Goal: Task Accomplishment & Management: Manage account settings

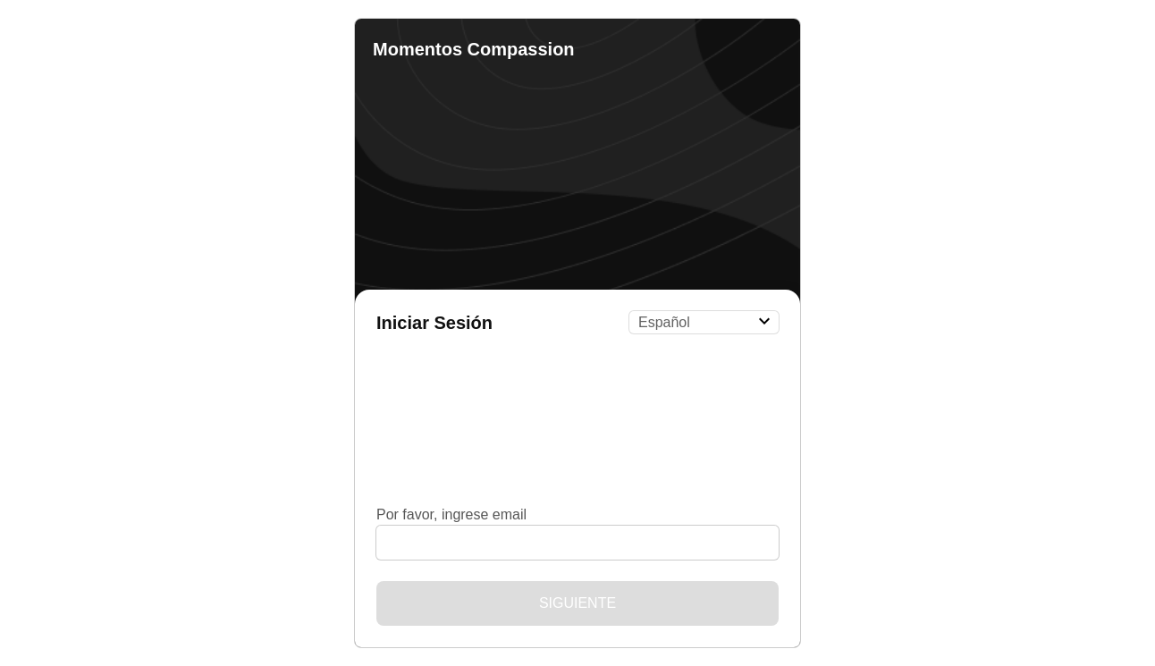
select select "es"
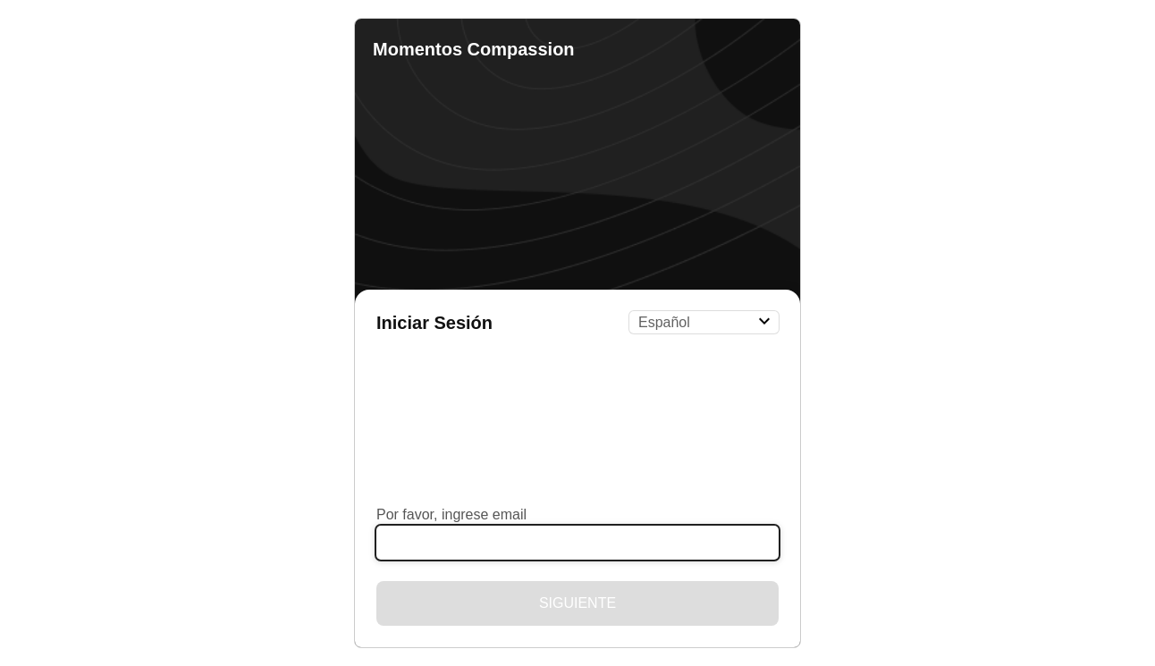
click at [473, 544] on input "Por favor, ingrese email" at bounding box center [578, 543] width 402 height 34
type input "[EMAIL_ADDRESS][DOMAIN_NAME]"
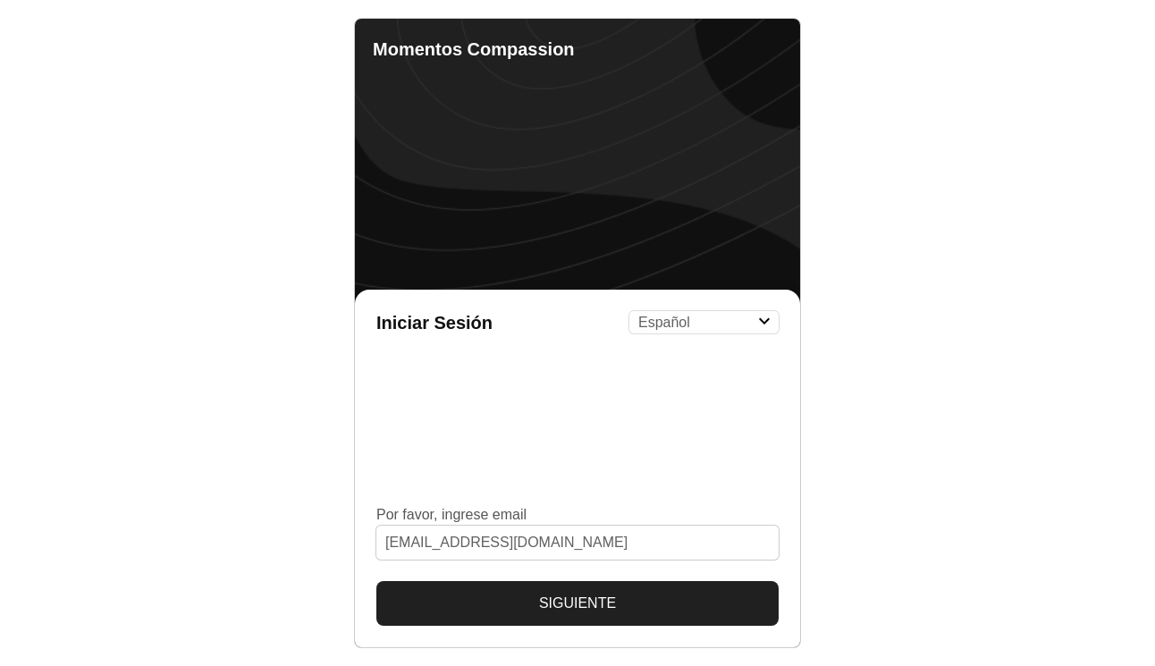
click at [546, 613] on button "Siguiente" at bounding box center [578, 603] width 402 height 45
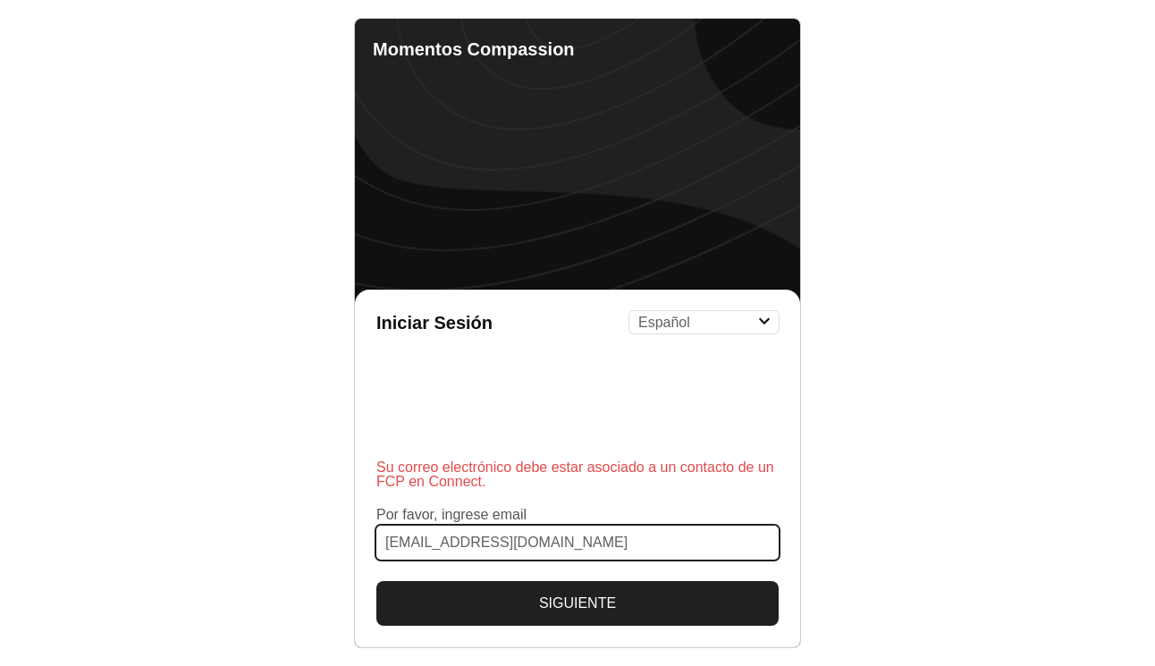
drag, startPoint x: 539, startPoint y: 543, endPoint x: 370, endPoint y: 538, distance: 169.1
click at [328, 556] on body "Momentos Compassion Iniciar Sesión English Español Français አማርኛ ဗမာ bahasa Ind…" at bounding box center [577, 333] width 1155 height 666
type input "[EMAIL_ADDRESS][DOMAIN_NAME]"
click at [377, 581] on button "Siguiente" at bounding box center [578, 603] width 402 height 45
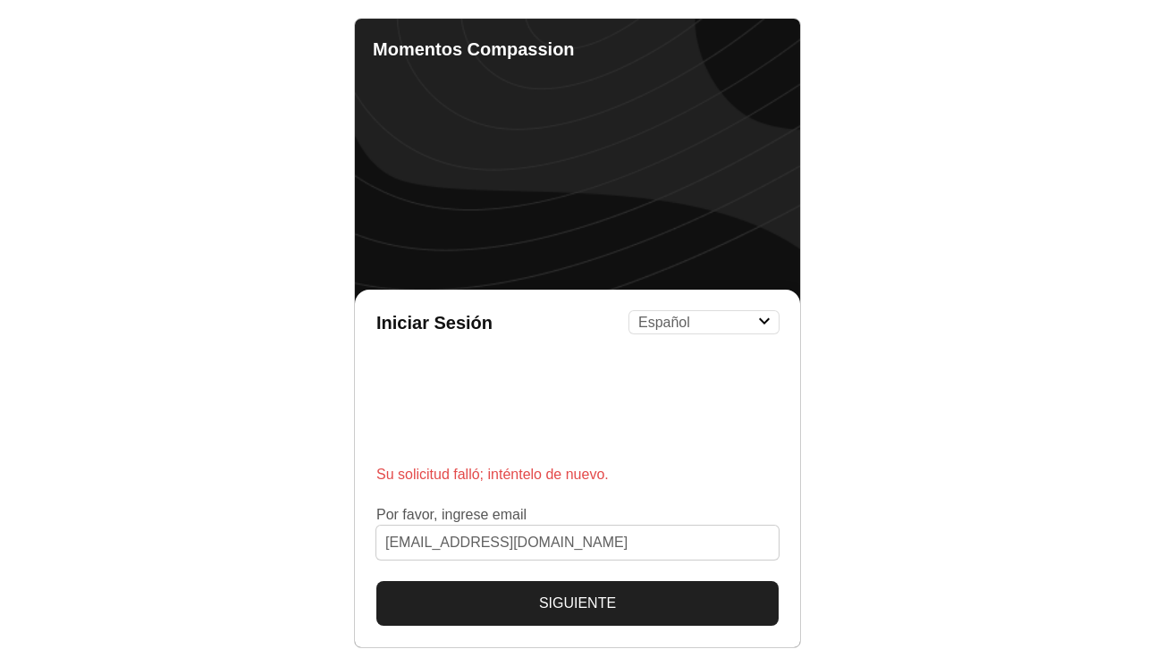
click at [502, 606] on button "Siguiente" at bounding box center [578, 603] width 402 height 45
